Goal: Task Accomplishment & Management: Manage account settings

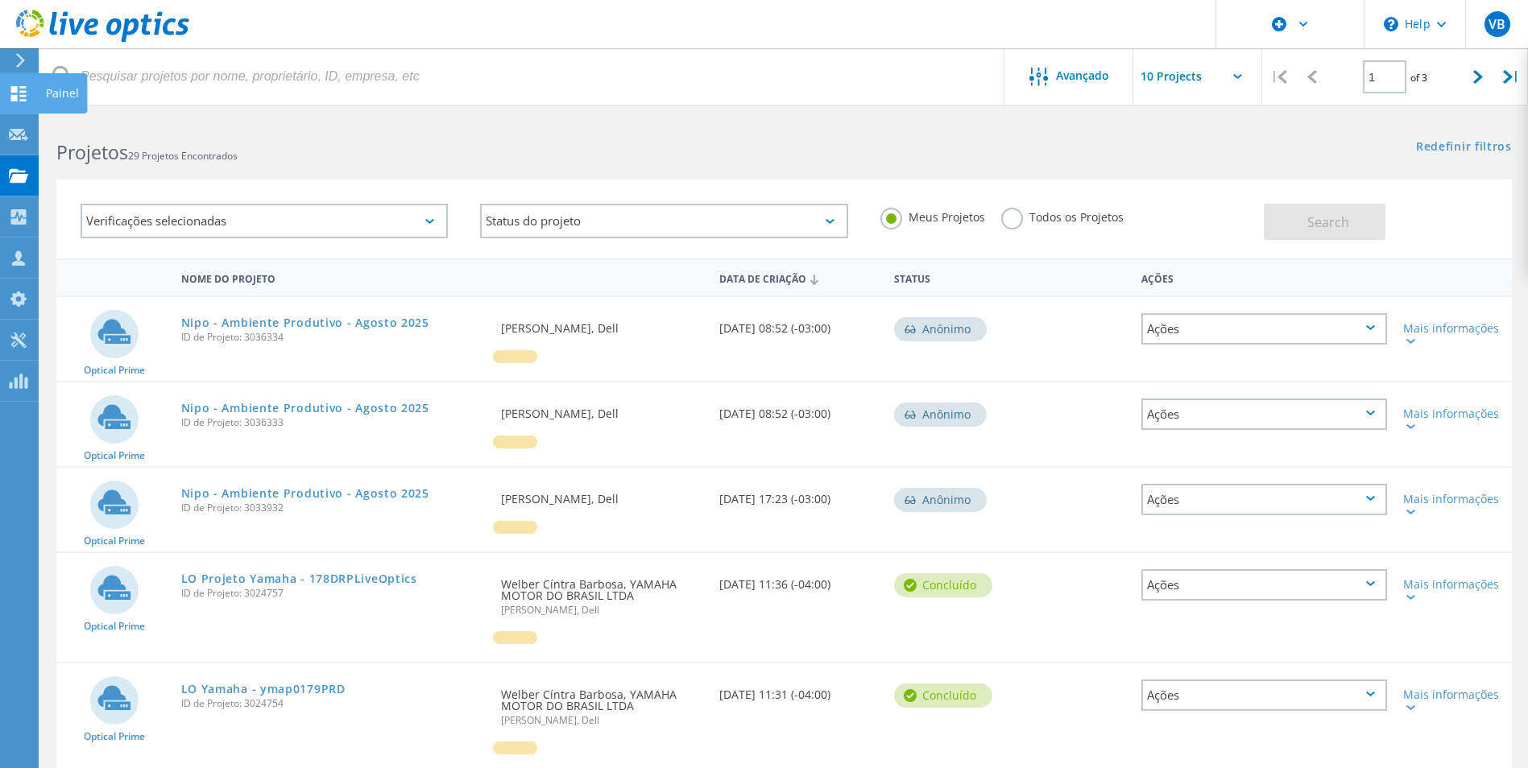
click at [17, 95] on use at bounding box center [18, 93] width 15 height 15
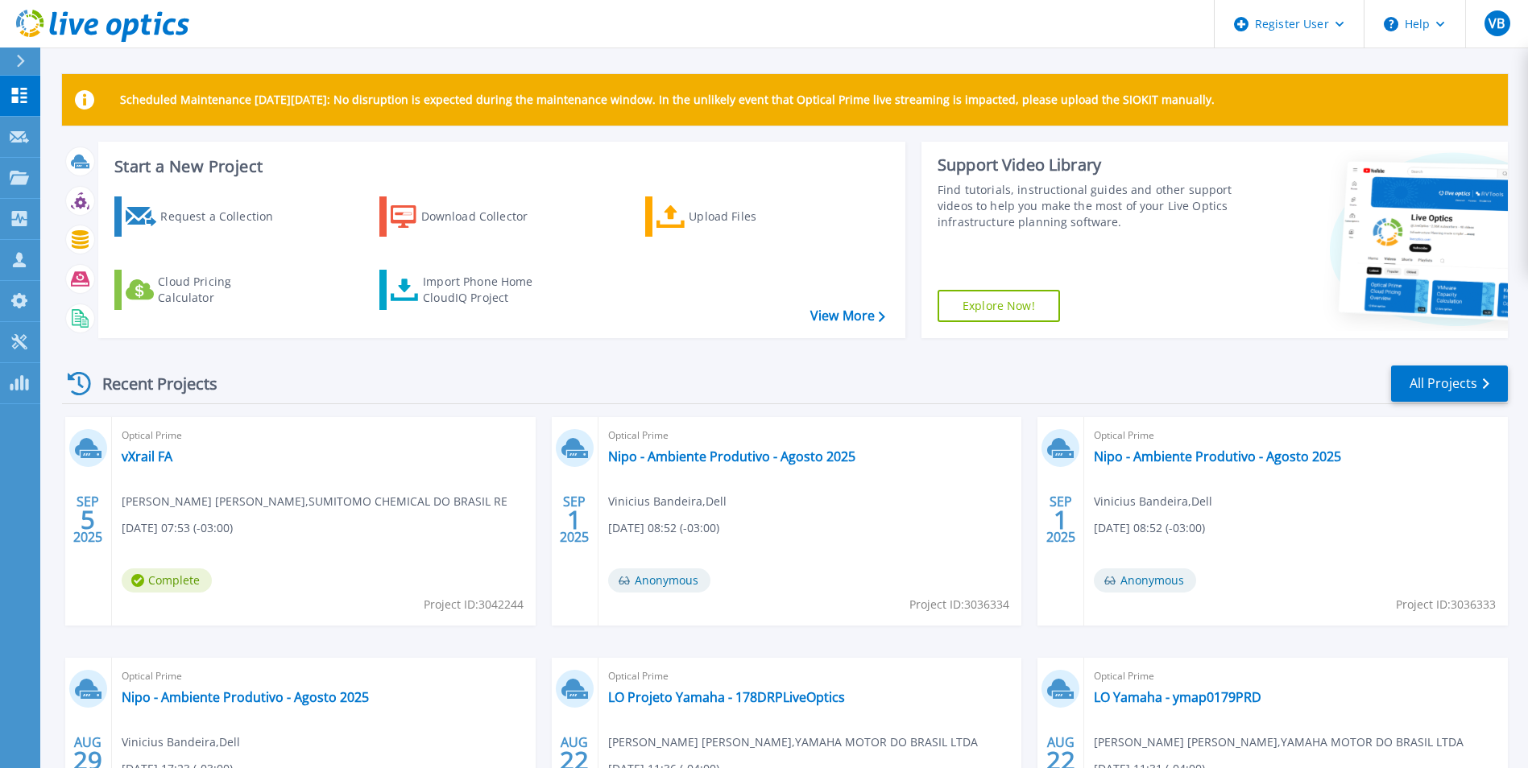
click at [280, 155] on div "Start a New Project Request a Collection Download Collector Upload Files Cloud …" at bounding box center [501, 240] width 807 height 197
click at [453, 226] on div "Download Collector" at bounding box center [485, 217] width 129 height 32
click at [708, 213] on div "Upload Files" at bounding box center [753, 217] width 129 height 32
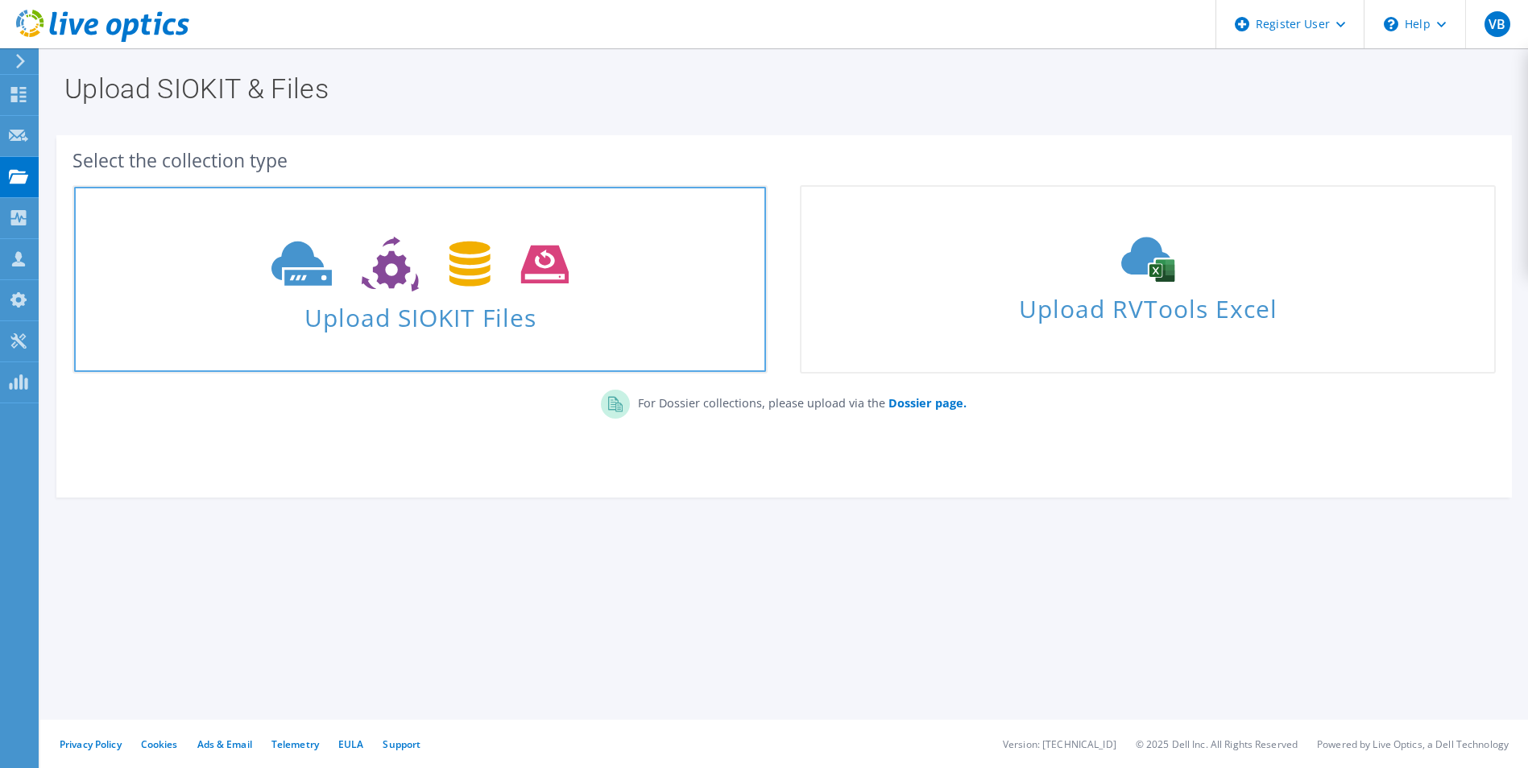
click at [431, 300] on span "Upload SIOKIT Files" at bounding box center [420, 313] width 692 height 35
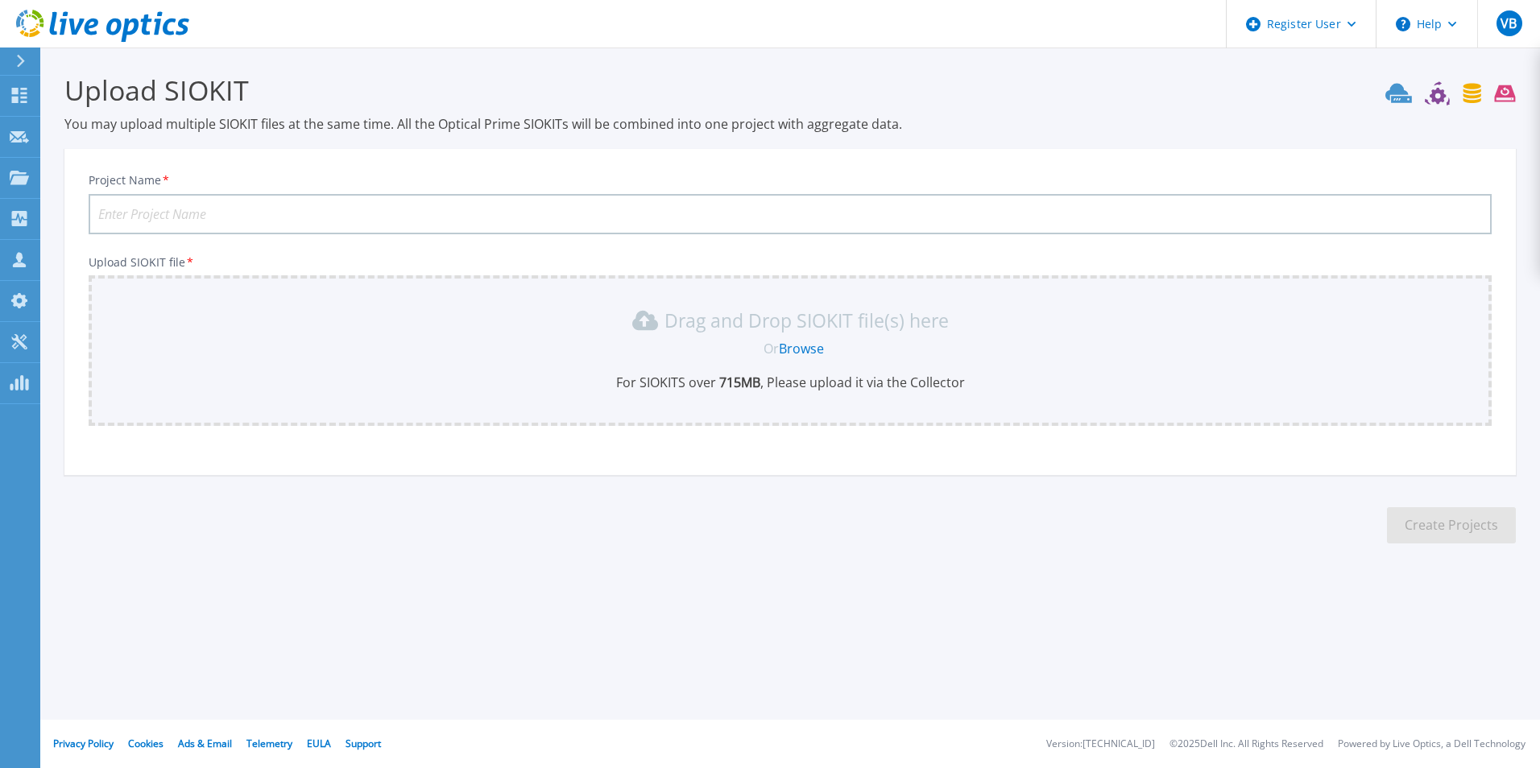
click at [309, 204] on input "Project Name *" at bounding box center [790, 214] width 1403 height 40
type input "Yamaha SP - AZURE LOCAL"
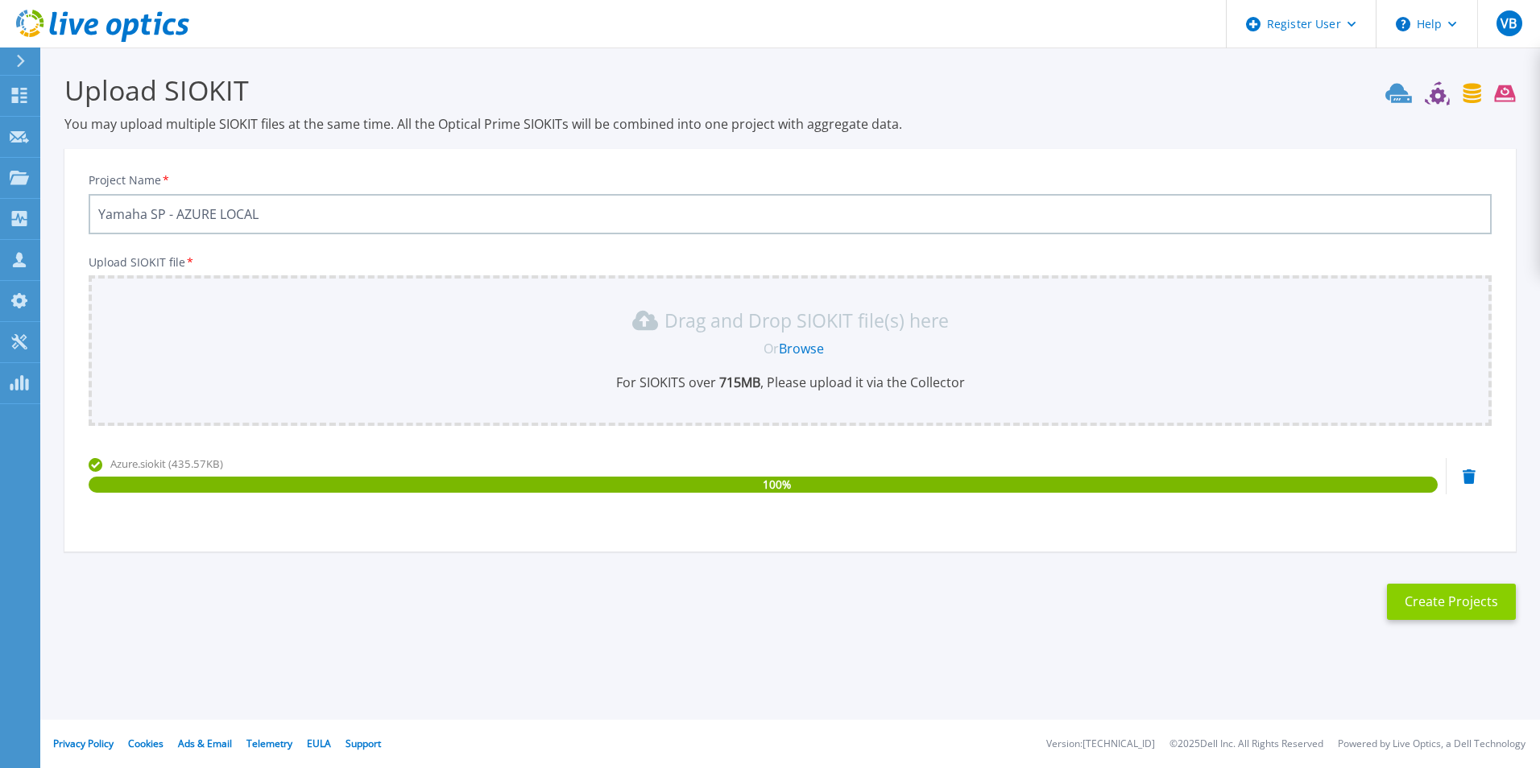
click at [1418, 601] on button "Create Projects" at bounding box center [1451, 602] width 129 height 36
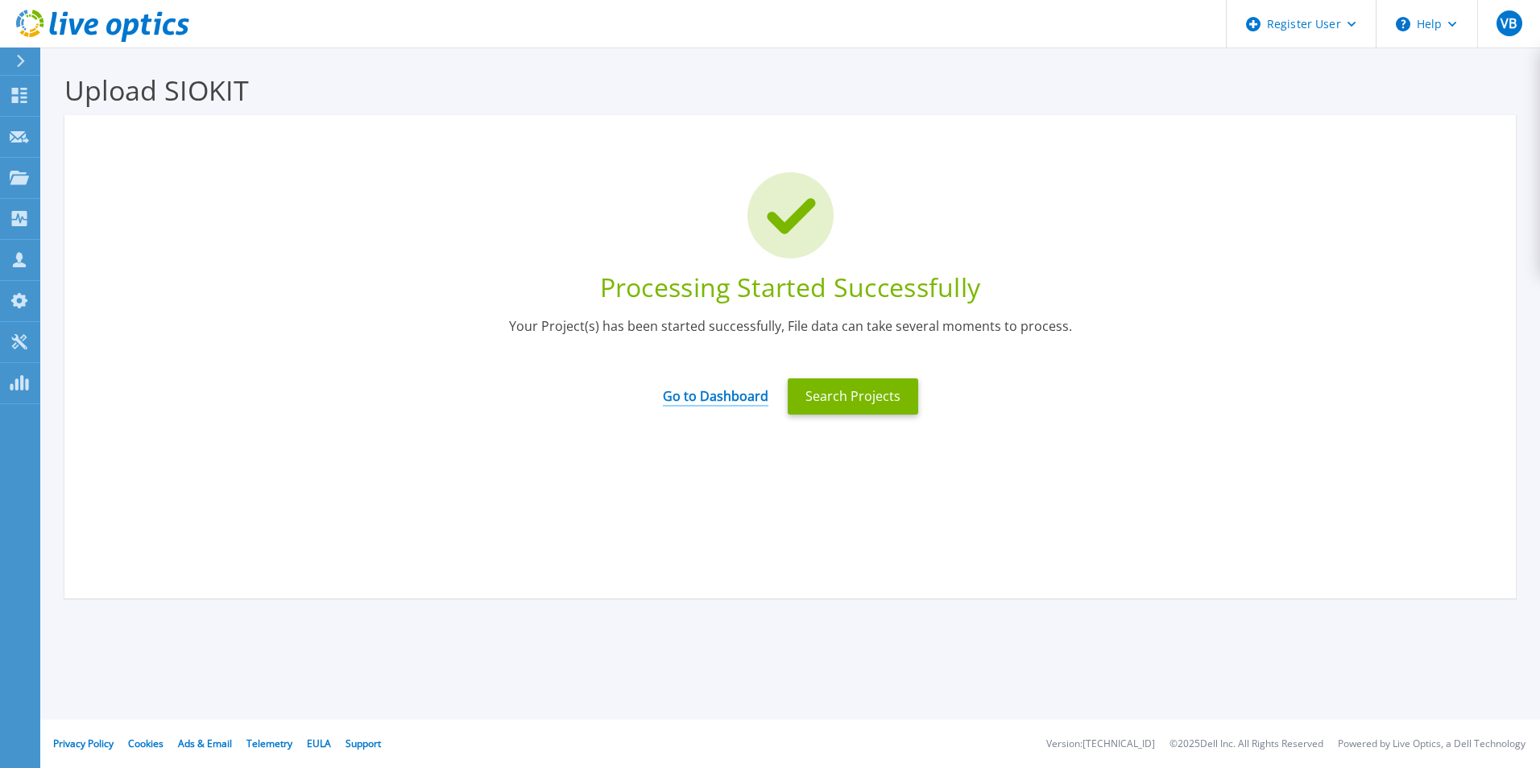
click at [747, 396] on link "Go to Dashboard" at bounding box center [716, 390] width 106 height 31
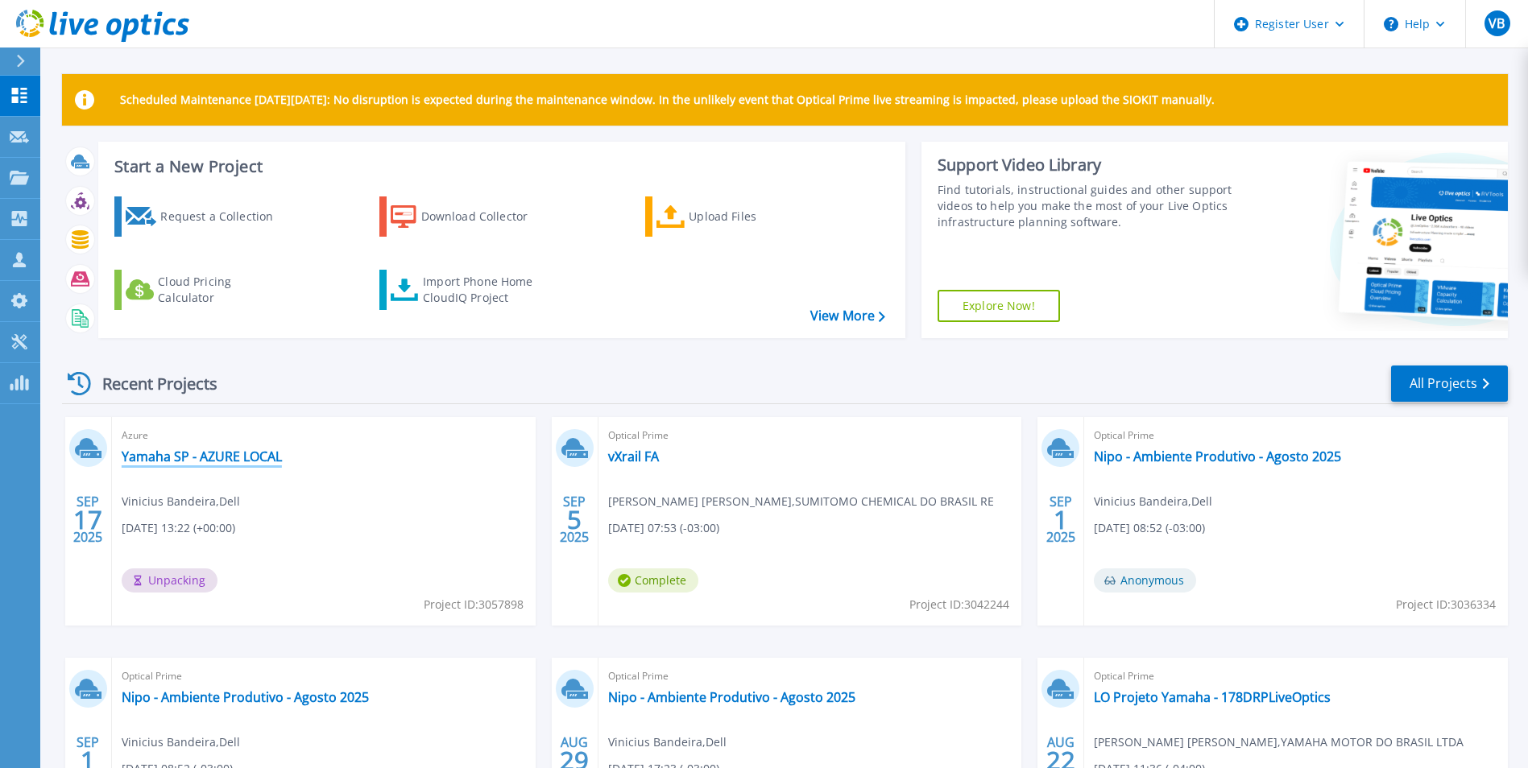
click at [223, 455] on link "Yamaha SP - AZURE LOCAL" at bounding box center [202, 457] width 160 height 16
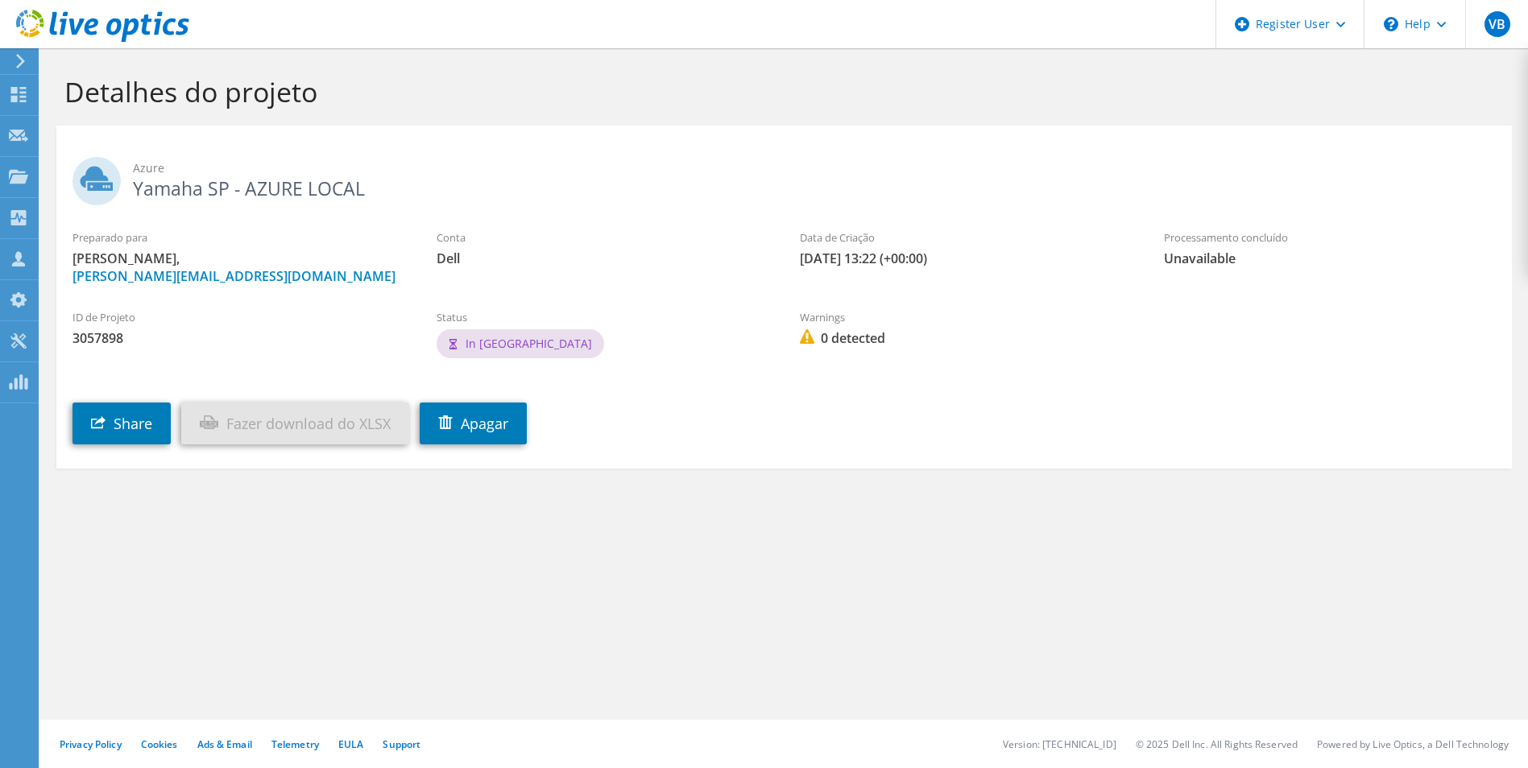
click at [18, 67] on use at bounding box center [20, 61] width 9 height 14
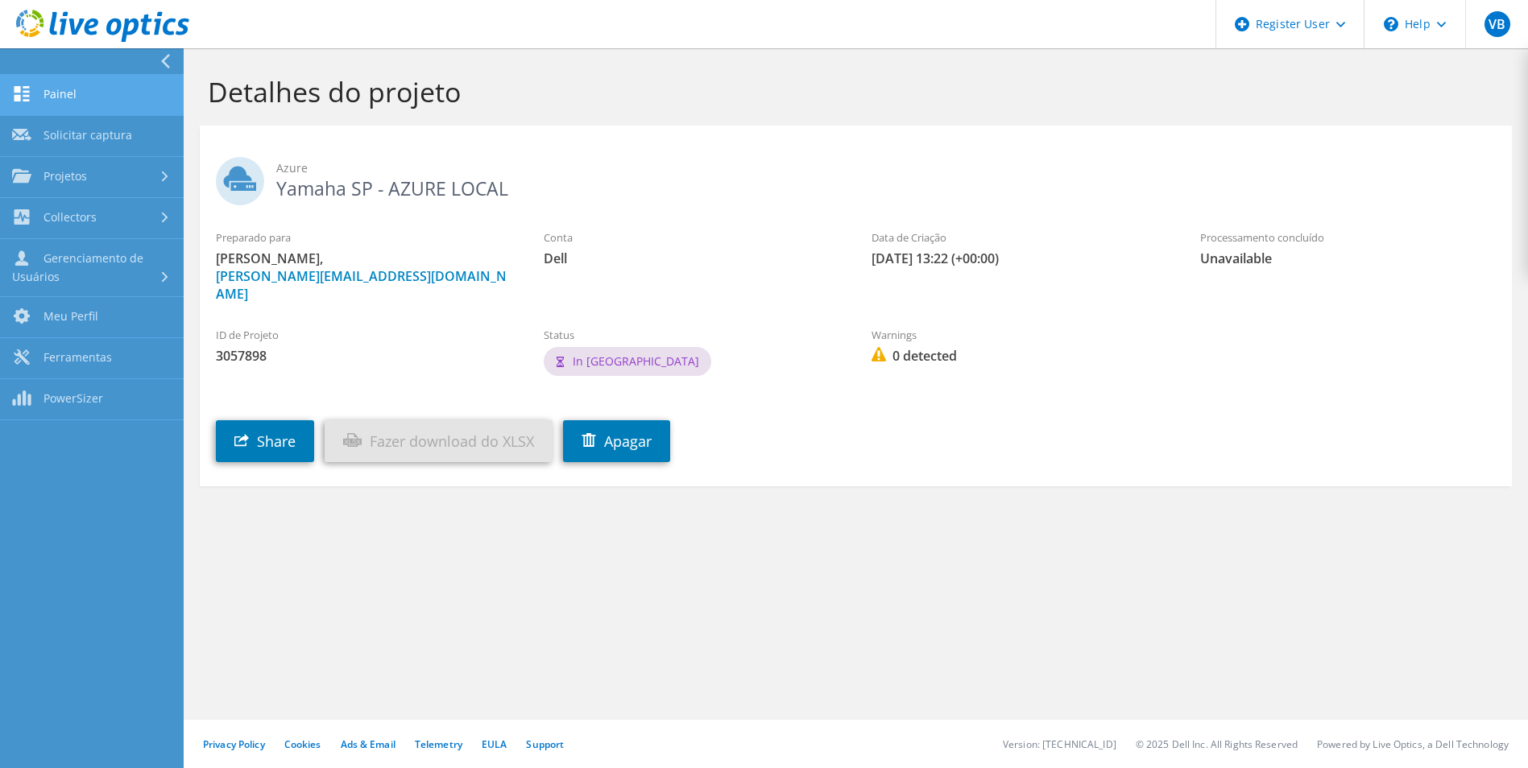
click at [48, 86] on link "Painel" at bounding box center [92, 95] width 184 height 41
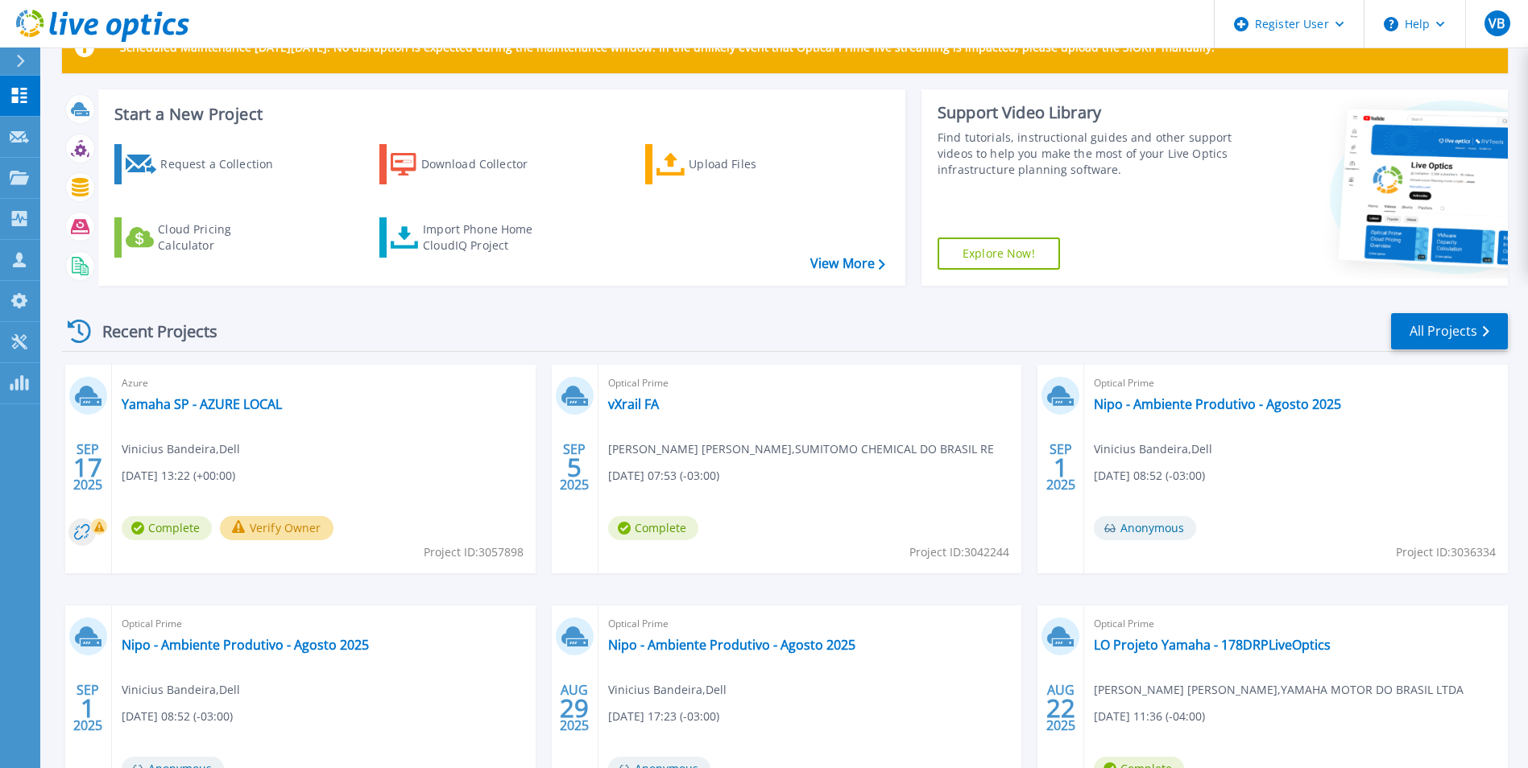
scroll to position [81, 0]
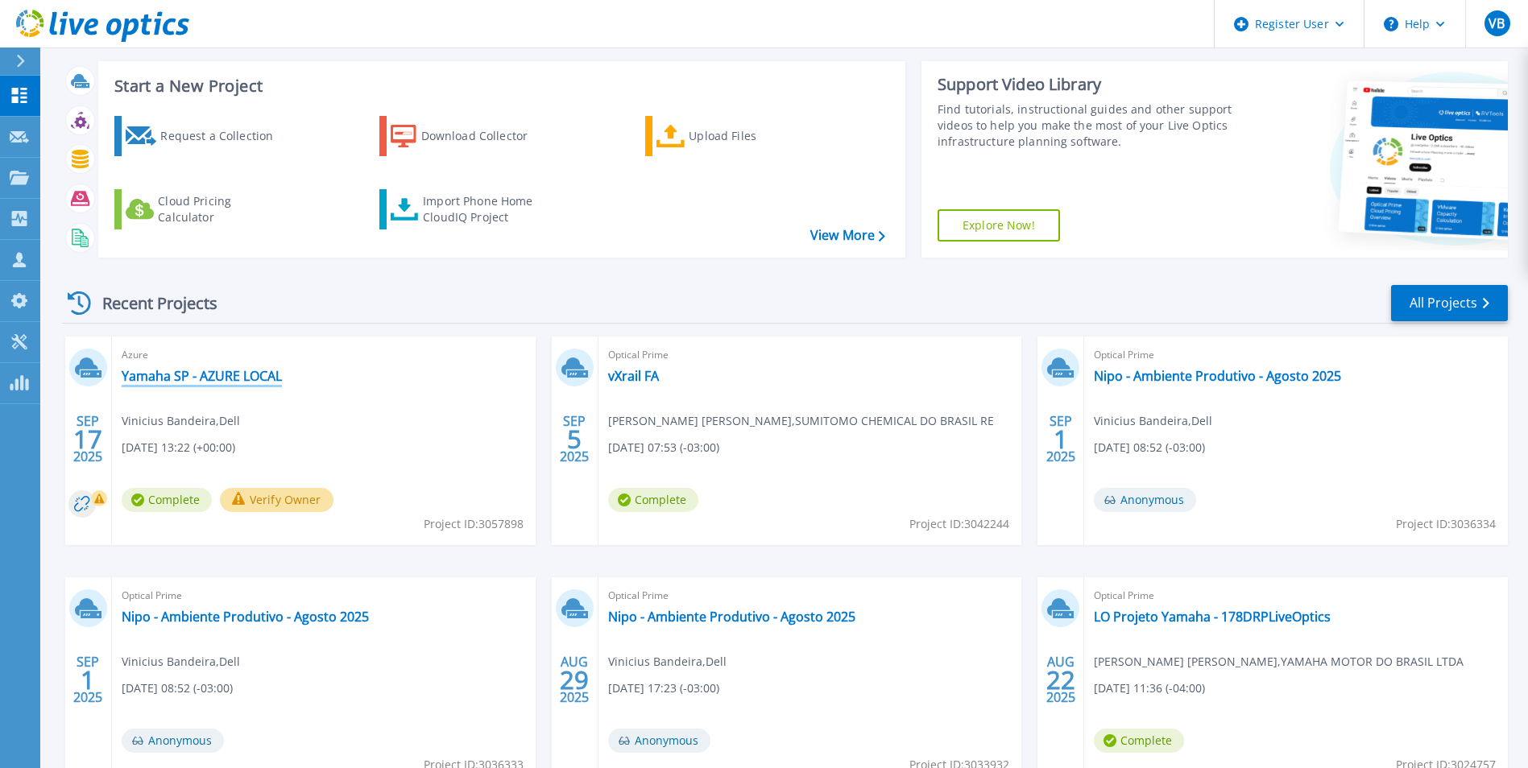
click at [184, 375] on link "Yamaha SP - AZURE LOCAL" at bounding box center [202, 376] width 160 height 16
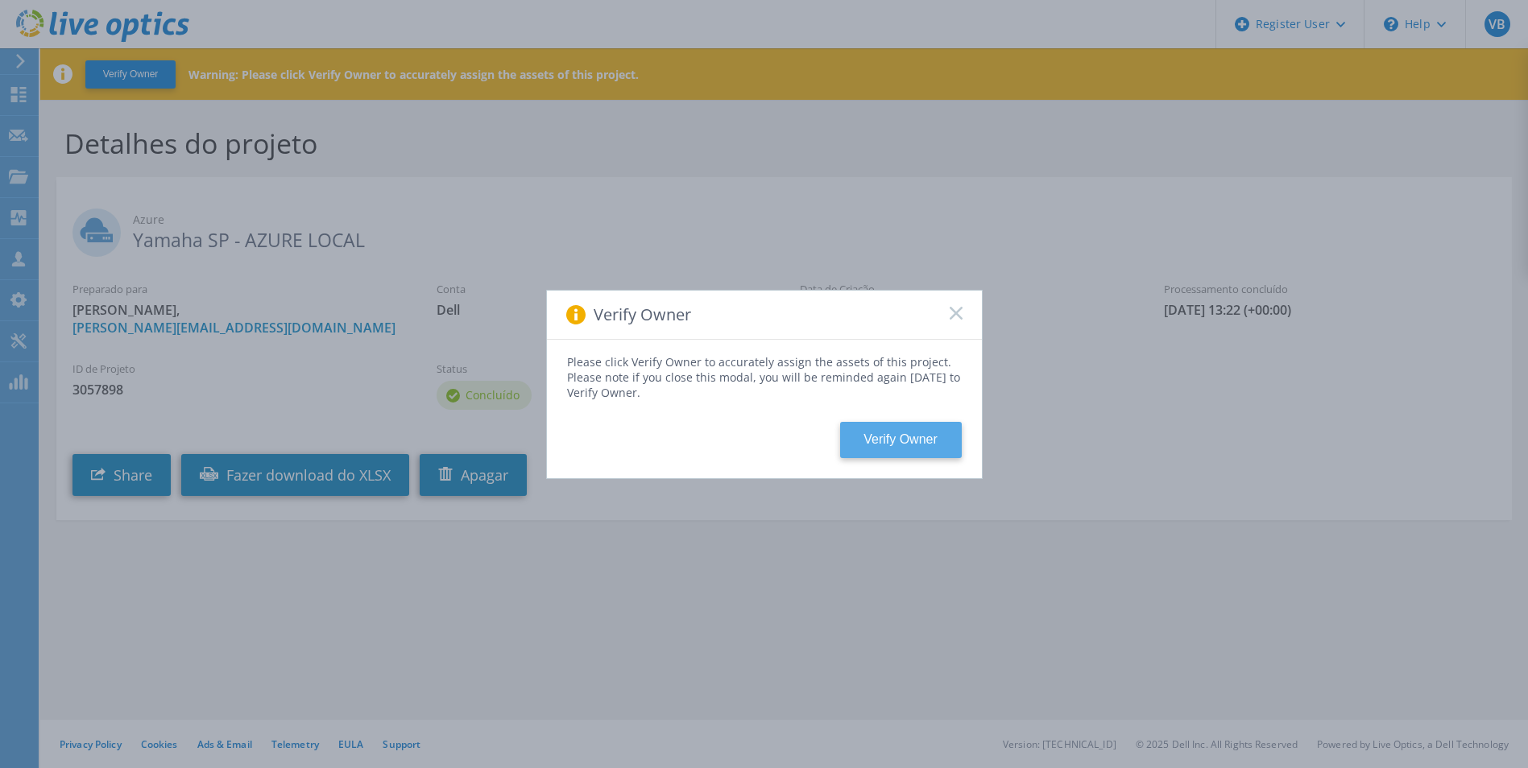
click at [933, 441] on button "Verify Owner" at bounding box center [901, 440] width 122 height 36
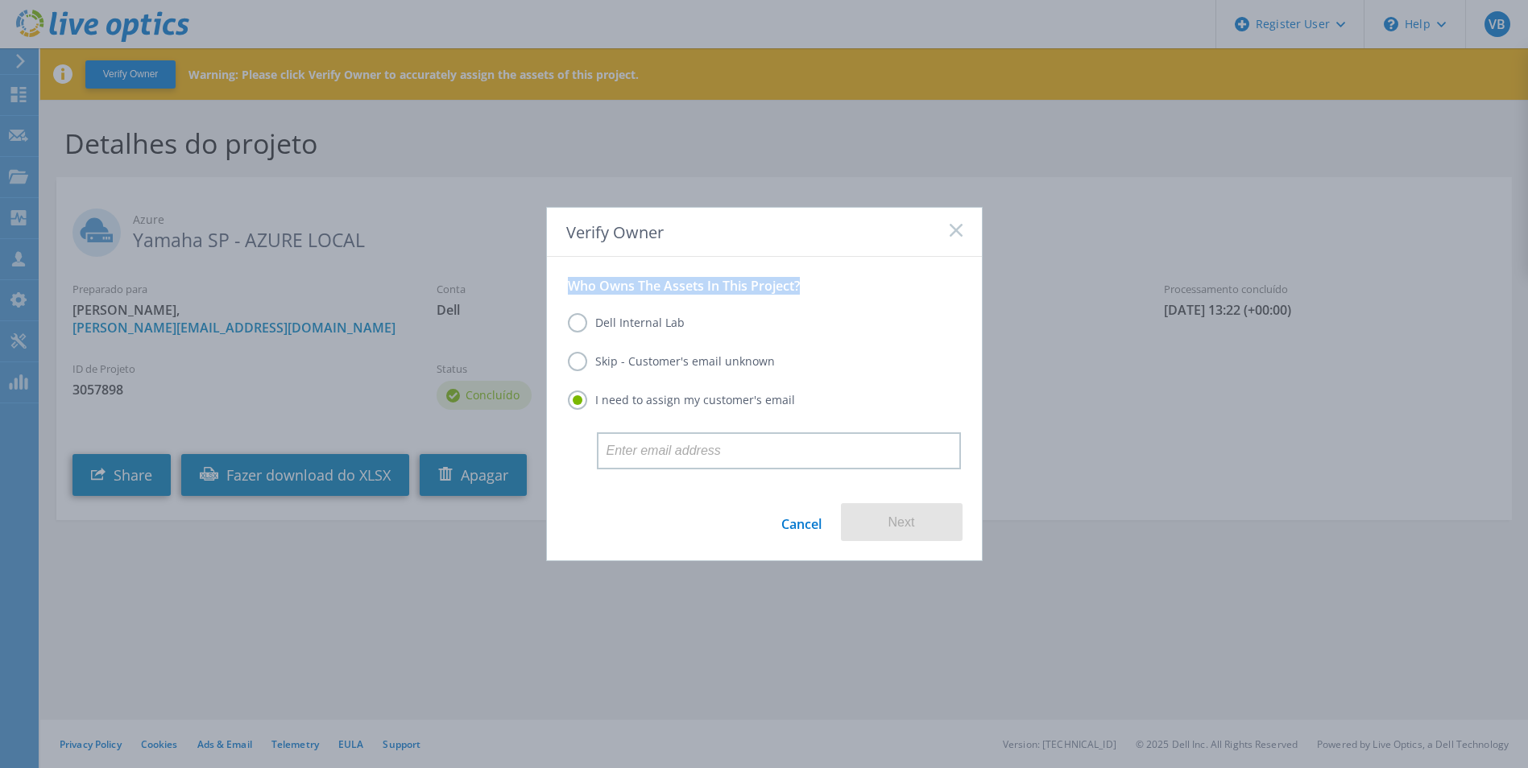
drag, startPoint x: 564, startPoint y: 290, endPoint x: 820, endPoint y: 290, distance: 256.1
click at [820, 290] on div "Who Owns The Assets In This Project? Dell Internal Lab Skip - Customer's email …" at bounding box center [764, 367] width 435 height 221
drag, startPoint x: 820, startPoint y: 290, endPoint x: 779, endPoint y: 292, distance: 41.1
click at [657, 369] on label "Skip - Customer's email unknown" at bounding box center [671, 361] width 207 height 19
click at [0, 0] on input "Skip - Customer's email unknown" at bounding box center [0, 0] width 0 height 0
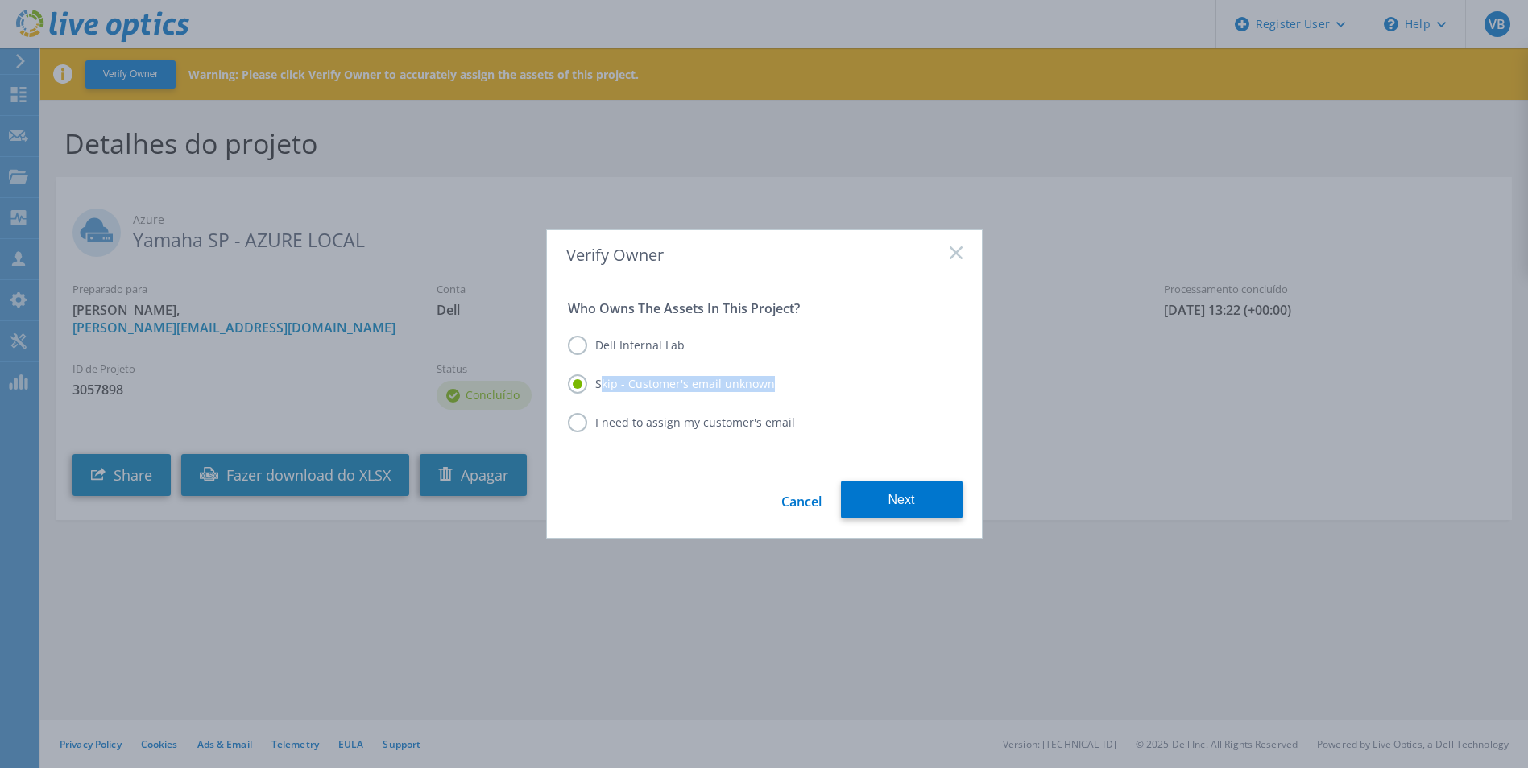
drag, startPoint x: 783, startPoint y: 391, endPoint x: 599, endPoint y: 391, distance: 183.6
click at [599, 391] on div "Skip - Customer's email unknown" at bounding box center [764, 386] width 393 height 23
click at [599, 391] on label "Skip - Customer's email unknown" at bounding box center [671, 384] width 207 height 19
click at [0, 0] on input "Skip - Customer's email unknown" at bounding box center [0, 0] width 0 height 0
drag, startPoint x: 594, startPoint y: 386, endPoint x: 788, endPoint y: 386, distance: 193.3
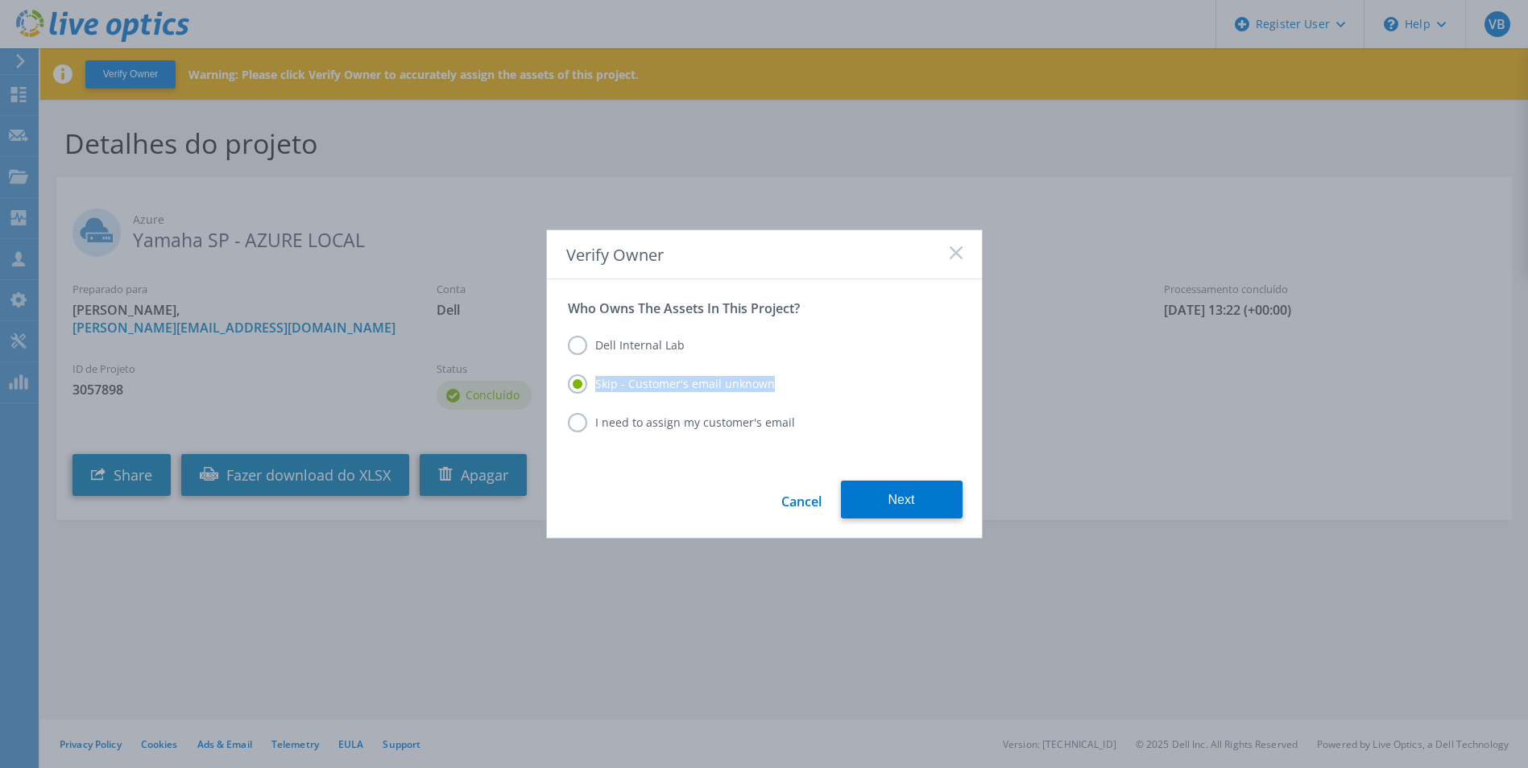
click at [788, 386] on div "Skip - Customer's email unknown" at bounding box center [764, 386] width 393 height 23
click at [786, 387] on div "Skip - Customer's email unknown" at bounding box center [764, 386] width 393 height 23
drag, startPoint x: 594, startPoint y: 382, endPoint x: 768, endPoint y: 389, distance: 174.1
click at [768, 389] on label "Skip - Customer's email unknown" at bounding box center [671, 384] width 207 height 19
drag, startPoint x: 768, startPoint y: 389, endPoint x: 749, endPoint y: 388, distance: 19.3
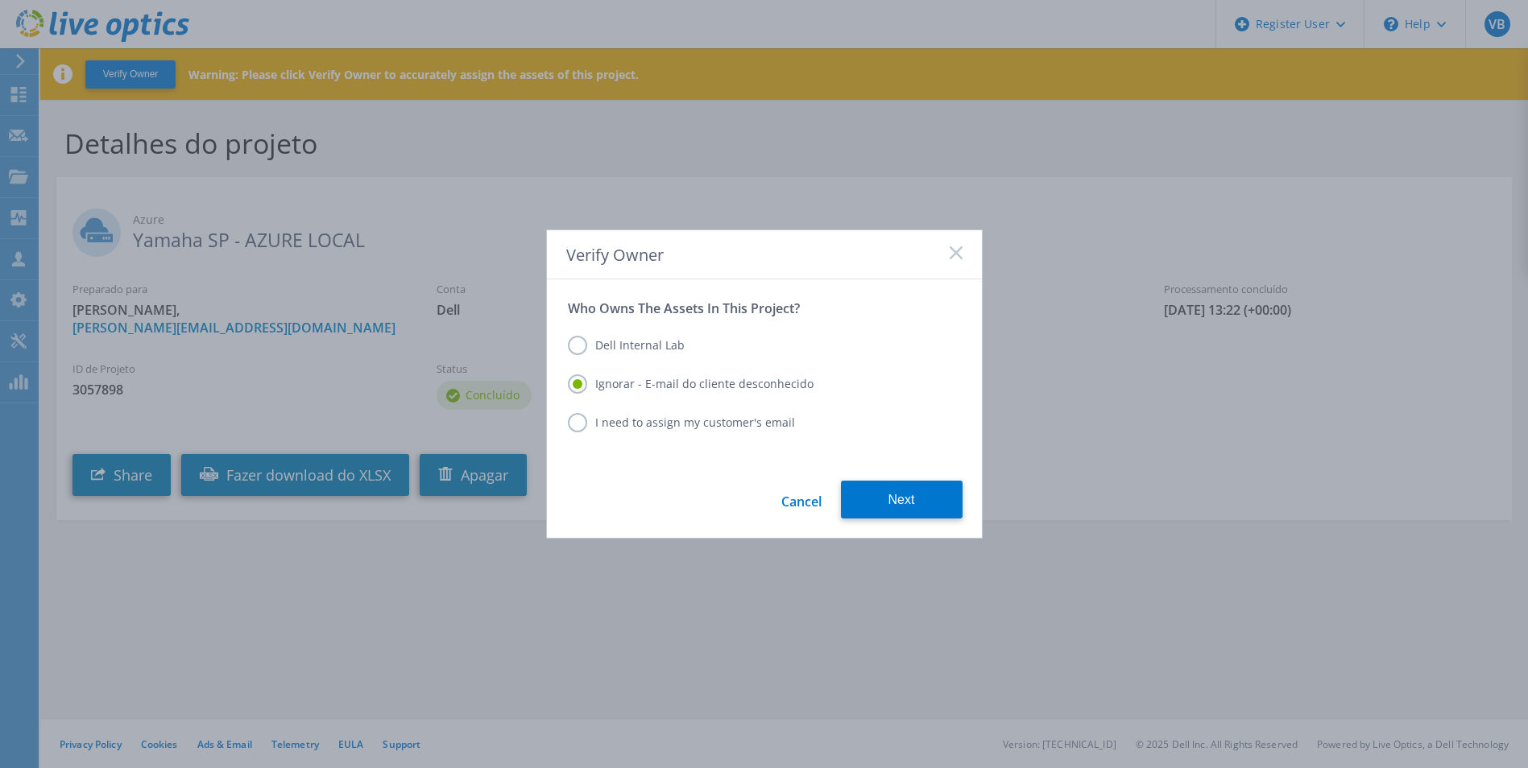
click at [714, 522] on div "Cancel Next" at bounding box center [764, 509] width 435 height 57
click at [680, 347] on div "Dell Internal Lab" at bounding box center [764, 347] width 393 height 23
click at [677, 348] on label "Dell Internal Lab" at bounding box center [626, 345] width 117 height 19
click at [0, 0] on input "Dell Internal Lab" at bounding box center [0, 0] width 0 height 0
click at [664, 428] on label "I need to assign my customer's email" at bounding box center [681, 422] width 227 height 19
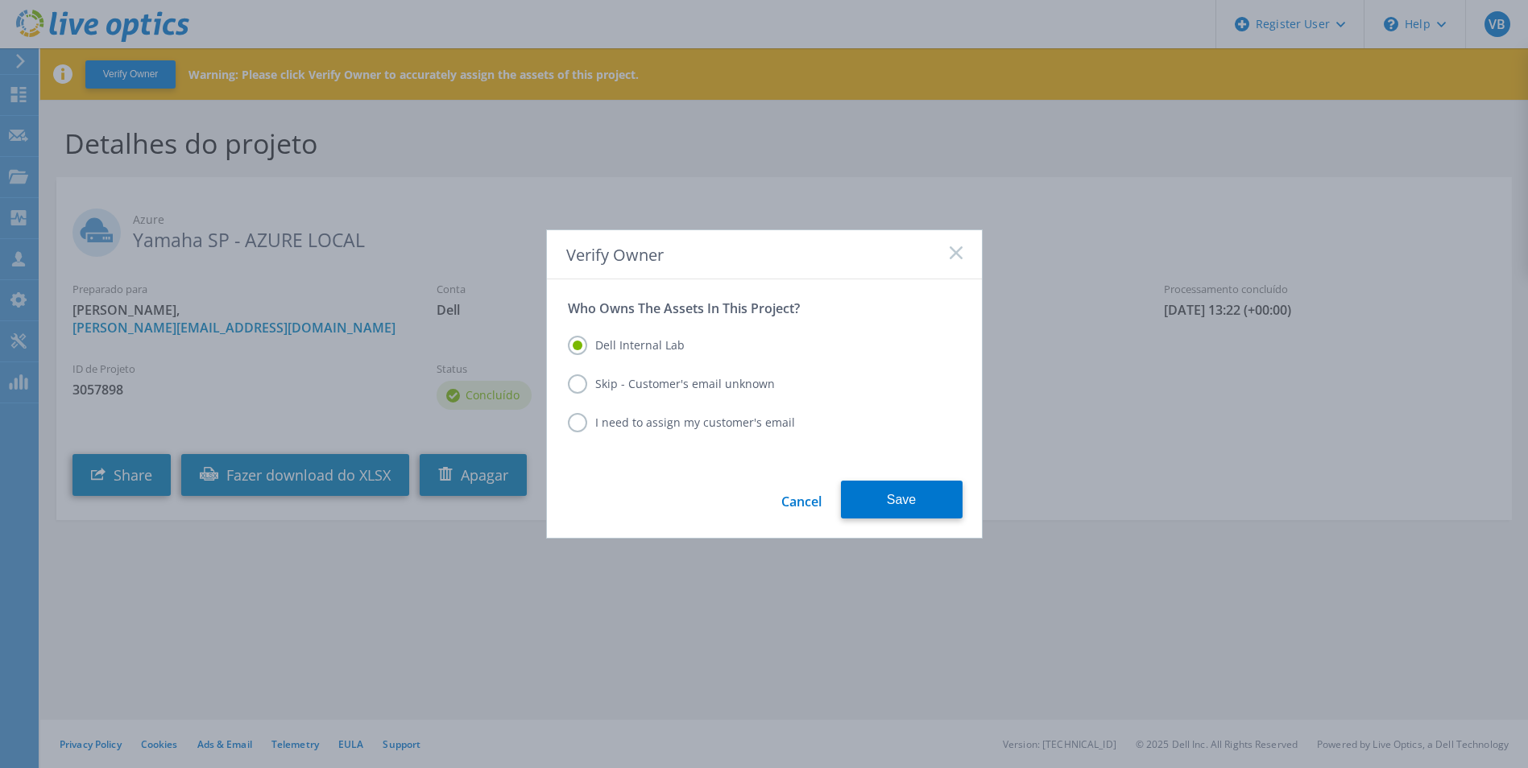
click at [0, 0] on input "I need to assign my customer's email" at bounding box center [0, 0] width 0 height 0
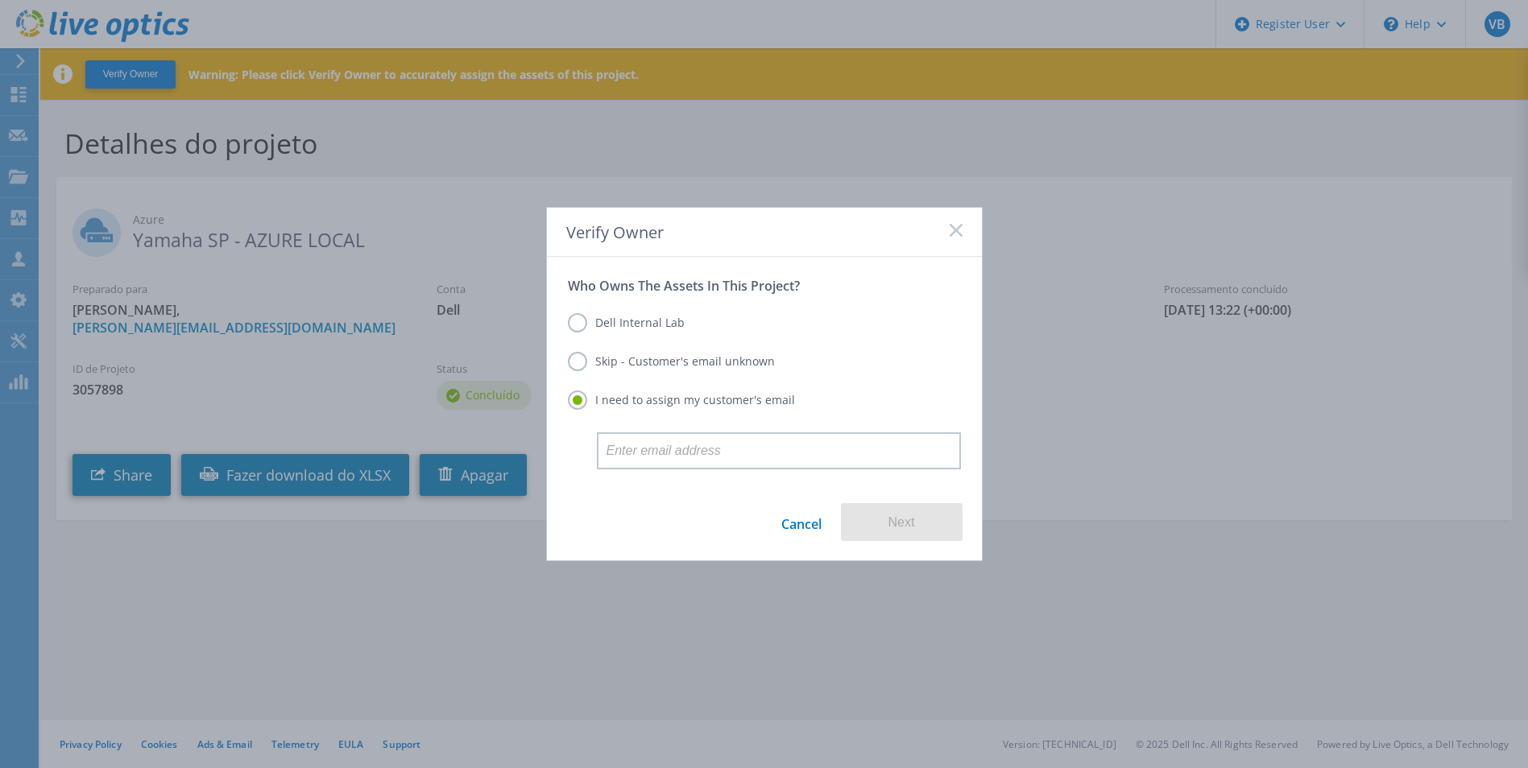
click at [638, 327] on label "Dell Internal Lab" at bounding box center [626, 322] width 117 height 19
click at [0, 0] on input "Dell Internal Lab" at bounding box center [0, 0] width 0 height 0
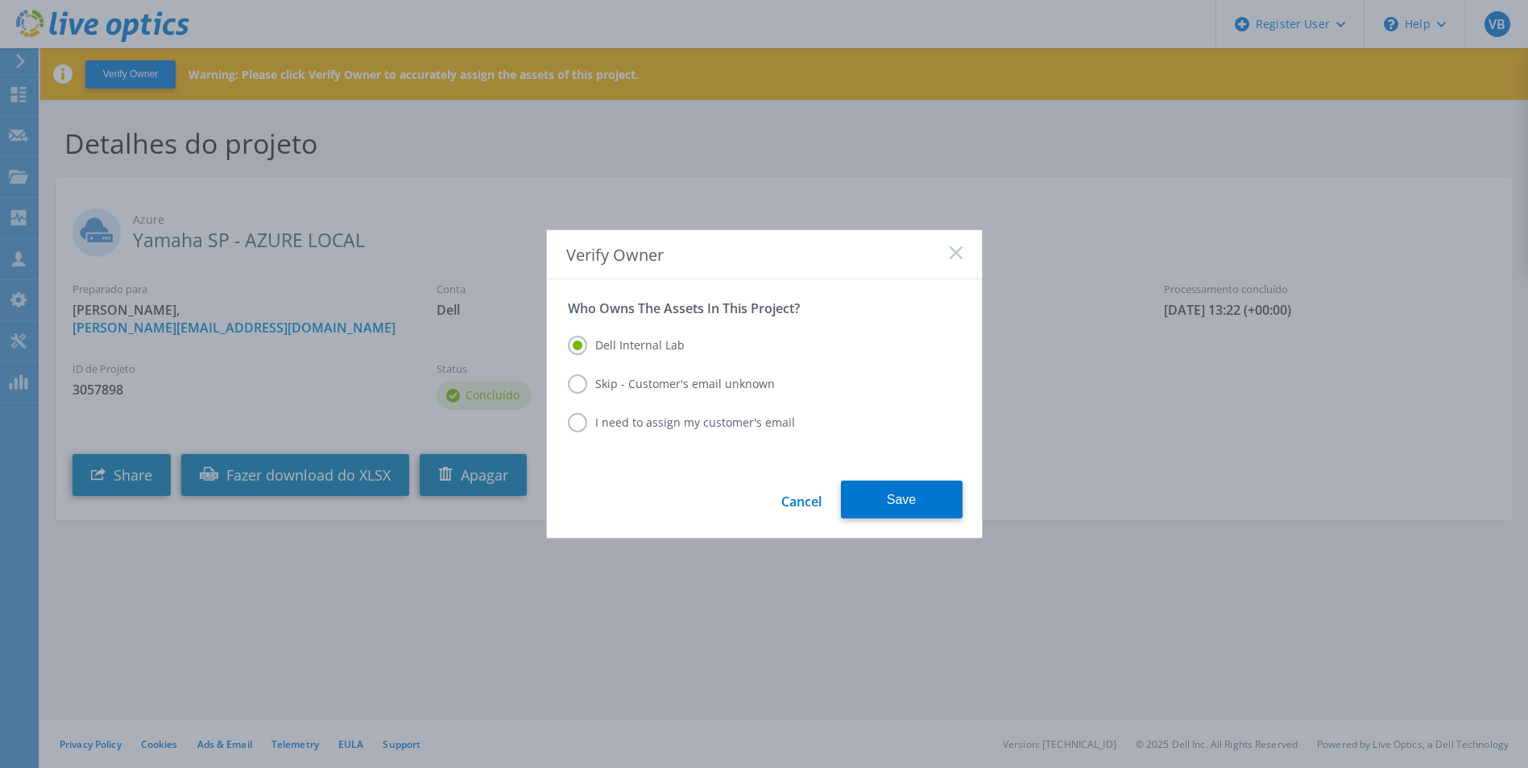
click at [650, 428] on label "I need to assign my customer's email" at bounding box center [681, 422] width 227 height 19
click at [0, 0] on input "I need to assign my customer's email" at bounding box center [0, 0] width 0 height 0
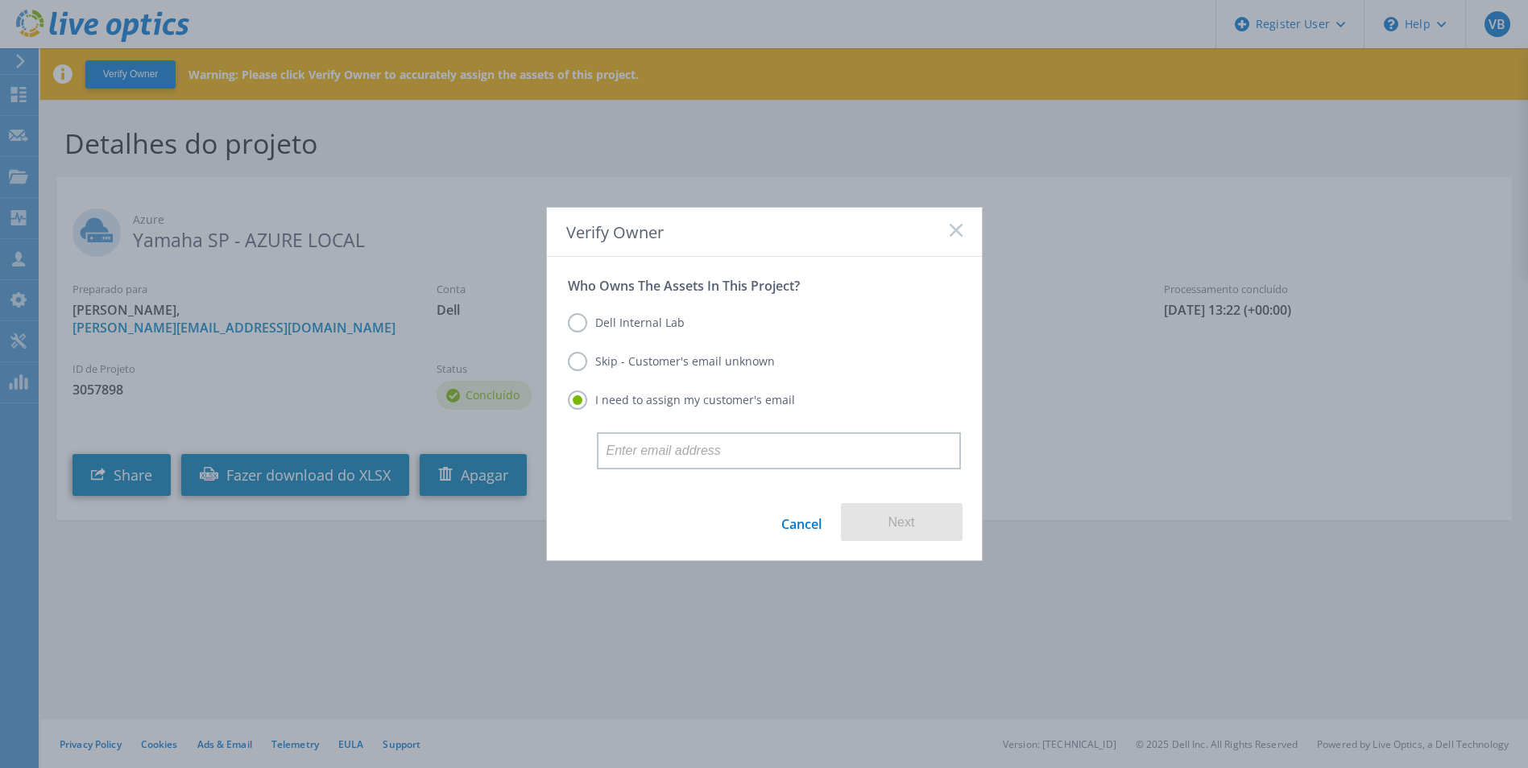
click at [667, 332] on label "Dell Internal Lab" at bounding box center [626, 322] width 117 height 19
click at [0, 0] on input "Dell Internal Lab" at bounding box center [0, 0] width 0 height 0
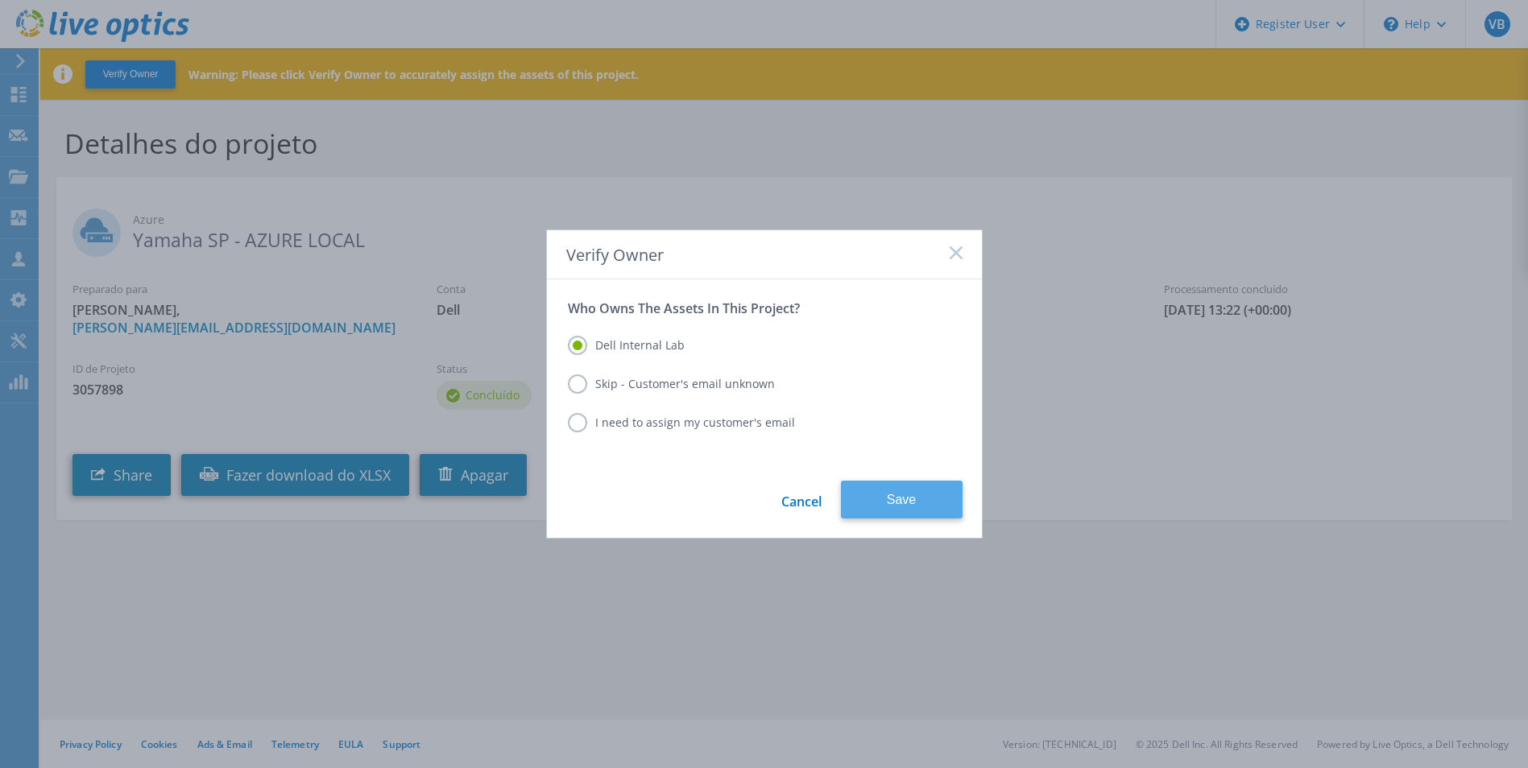
click at [892, 494] on button "Save" at bounding box center [902, 500] width 122 height 38
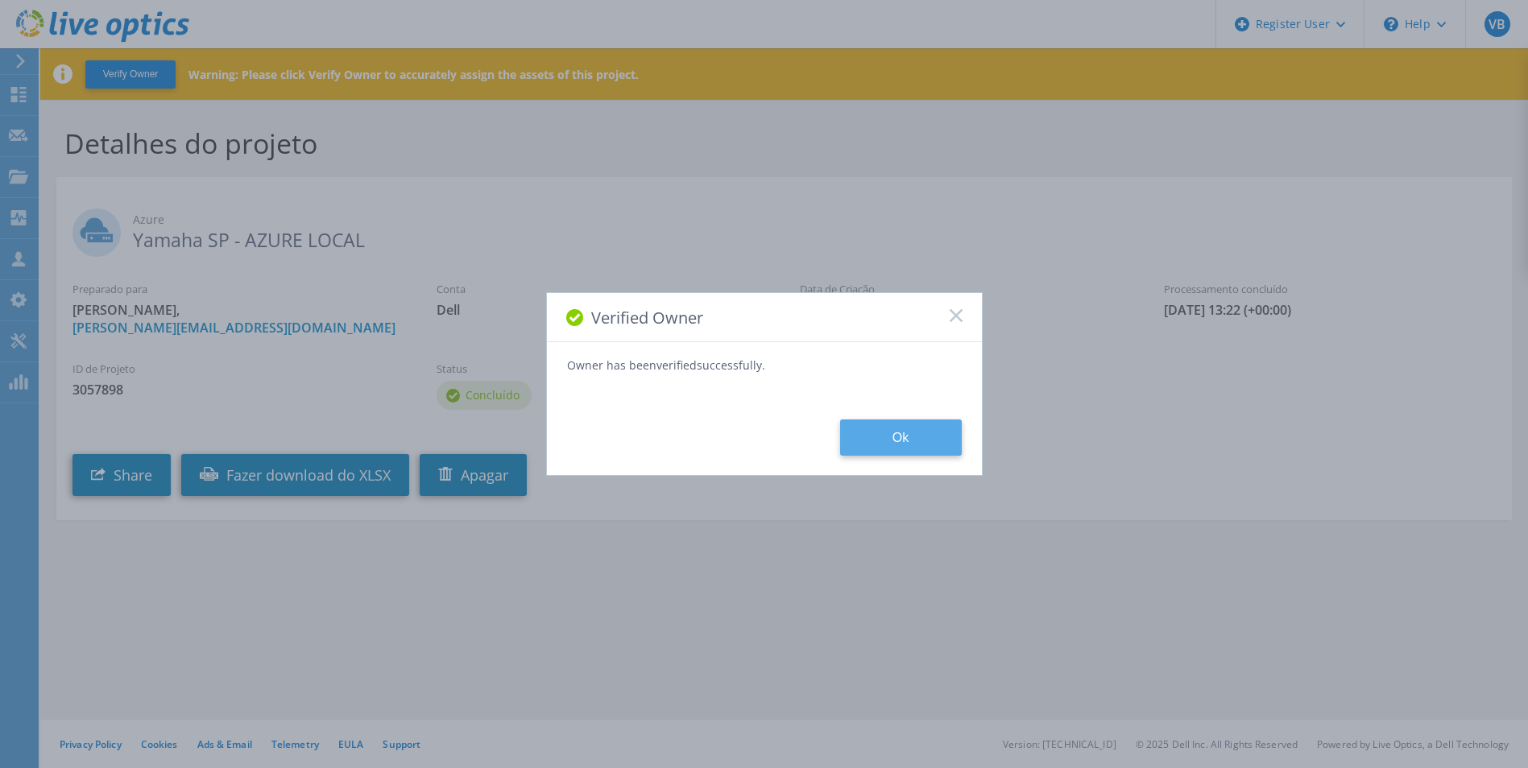
click at [902, 452] on button "Ok" at bounding box center [901, 438] width 122 height 36
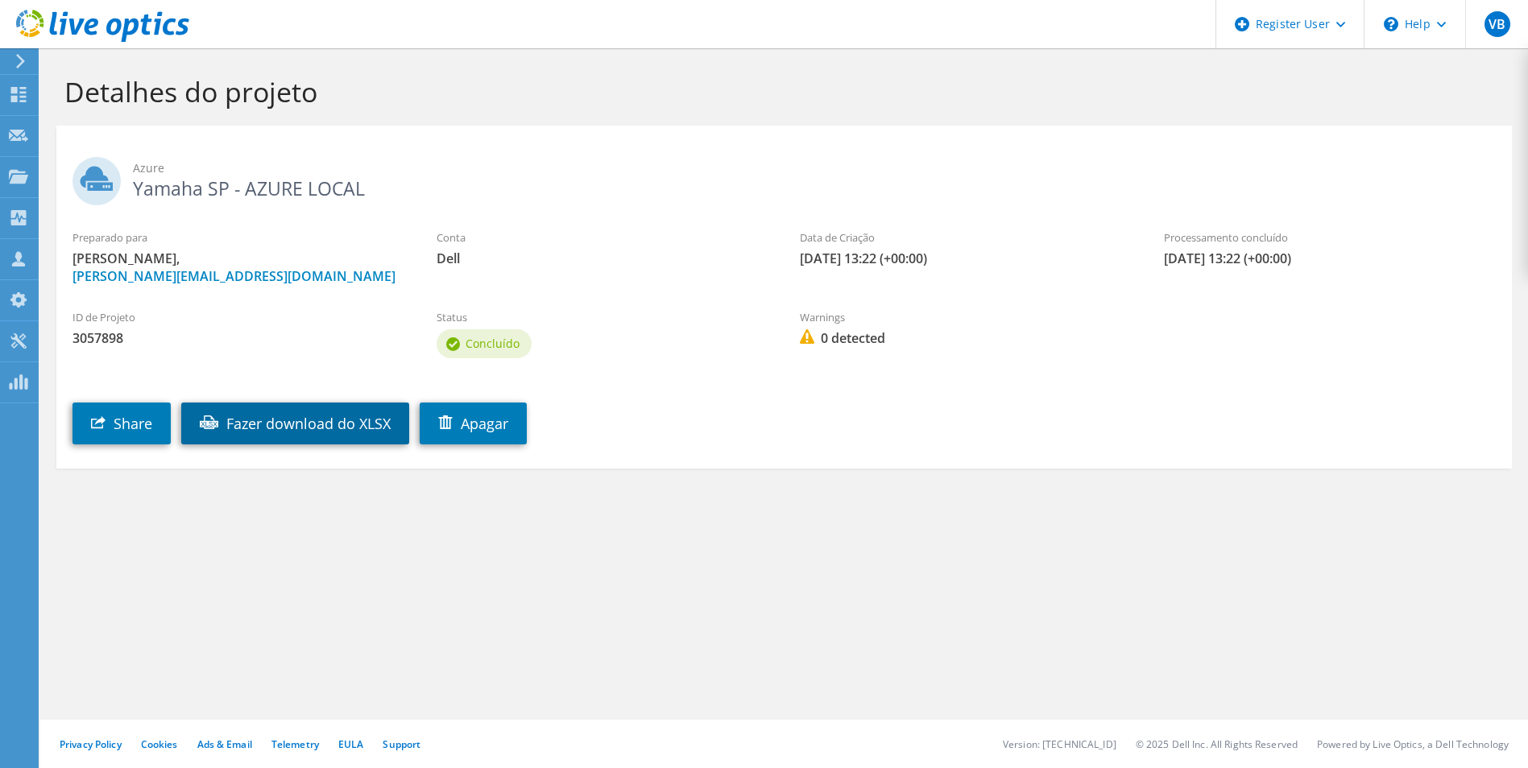
click at [270, 437] on link "Fazer download do XLSX" at bounding box center [295, 424] width 228 height 42
